Goal: Task Accomplishment & Management: Manage account settings

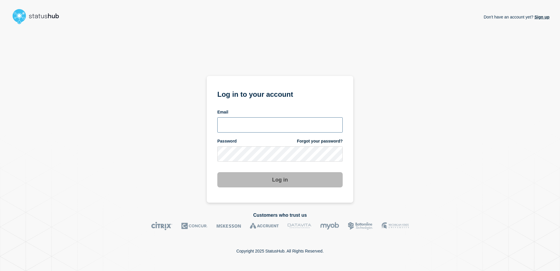
click at [283, 130] on input "email input" at bounding box center [279, 124] width 125 height 15
type input "viku@stibosystems.com"
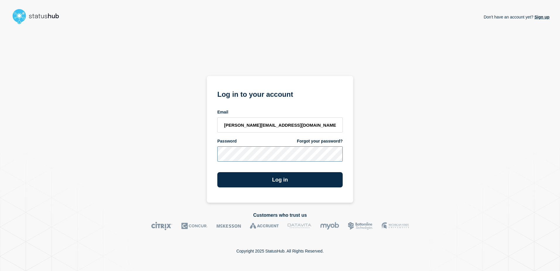
click at [217, 172] on button "Log in" at bounding box center [279, 179] width 125 height 15
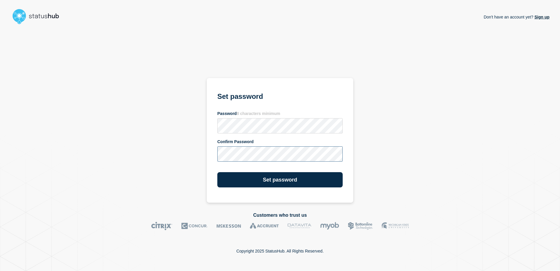
click at [217, 172] on button "Set password" at bounding box center [279, 179] width 125 height 15
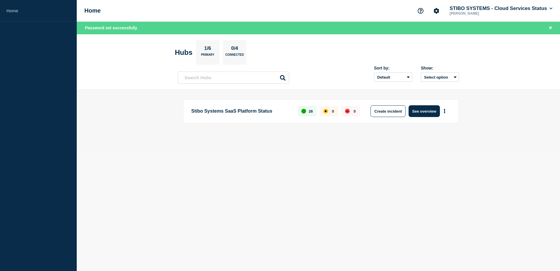
click at [334, 172] on body "Home Home STIBO SYSTEMS - Cloud Services Status Vijay Kumar Password set succes…" at bounding box center [280, 135] width 560 height 271
